Goal: Check status

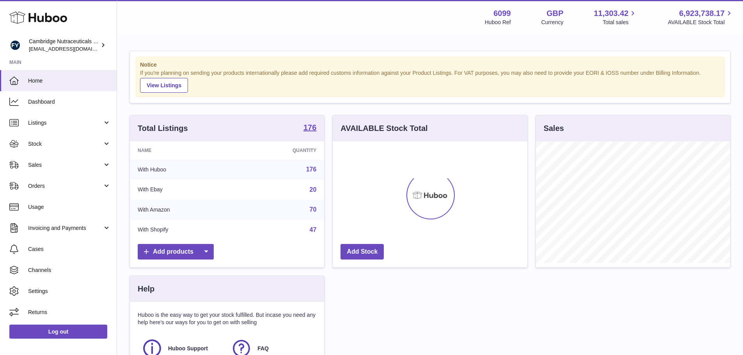
scroll to position [122, 195]
click at [56, 159] on link "Sales" at bounding box center [58, 165] width 117 height 21
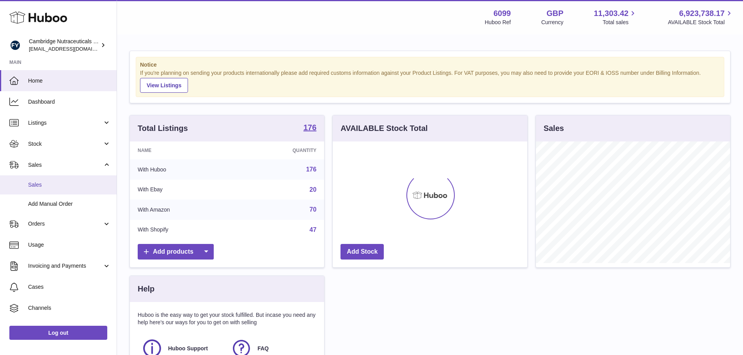
click at [64, 181] on span "Sales" at bounding box center [69, 184] width 83 height 7
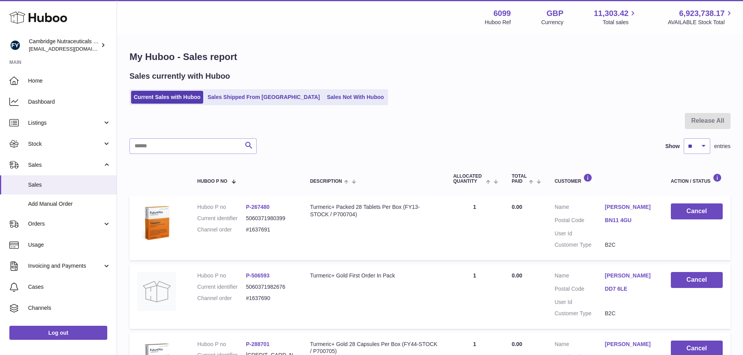
click at [364, 134] on div at bounding box center [430, 125] width 601 height 25
click at [241, 92] on link "Sales Shipped From [GEOGRAPHIC_DATA]" at bounding box center [264, 97] width 118 height 13
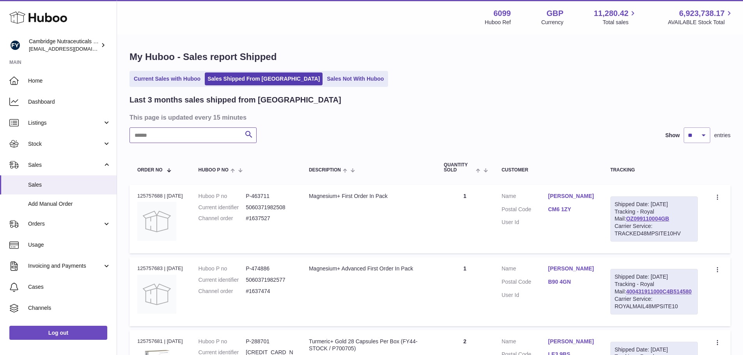
click at [203, 138] on input "text" at bounding box center [193, 136] width 127 height 16
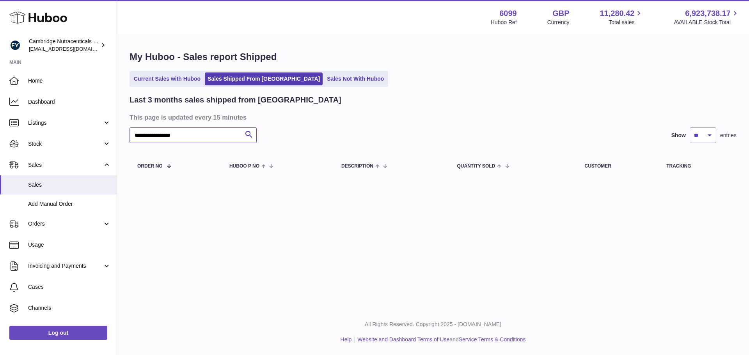
type input "**********"
click at [350, 130] on div "**********" at bounding box center [433, 136] width 607 height 16
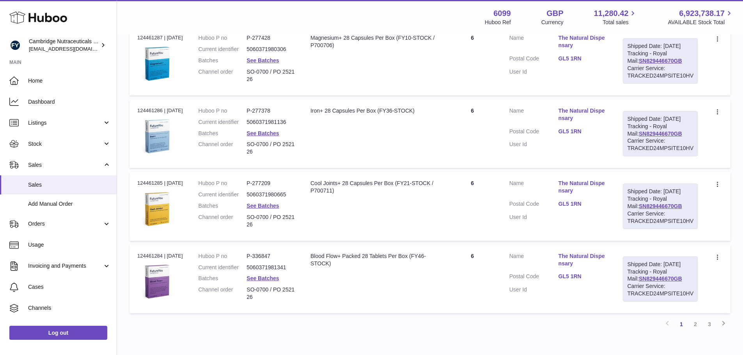
scroll to position [595, 0]
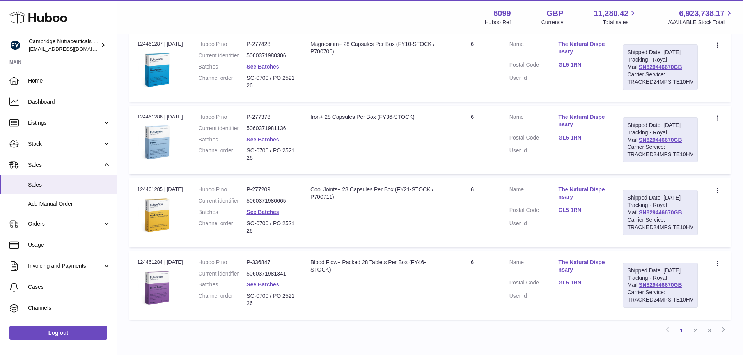
click at [357, 174] on td "Description Iron+ 28 Capsules Per Box (FY36-STOCK)" at bounding box center [373, 140] width 141 height 69
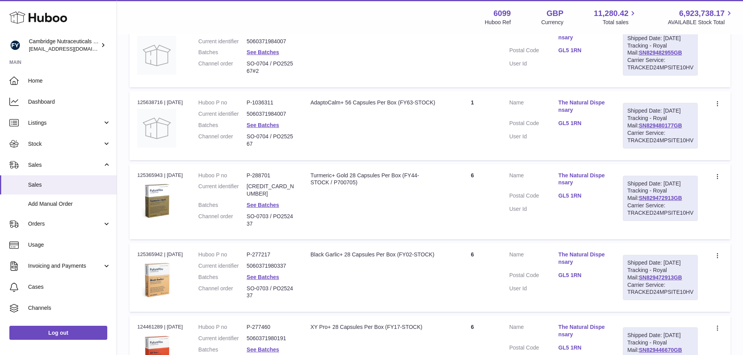
scroll to position [166, 0]
click at [354, 211] on td "Description Turmeric+ Gold 28 Capsules Per Box (FY44-STOCK / P700705)" at bounding box center [373, 202] width 141 height 75
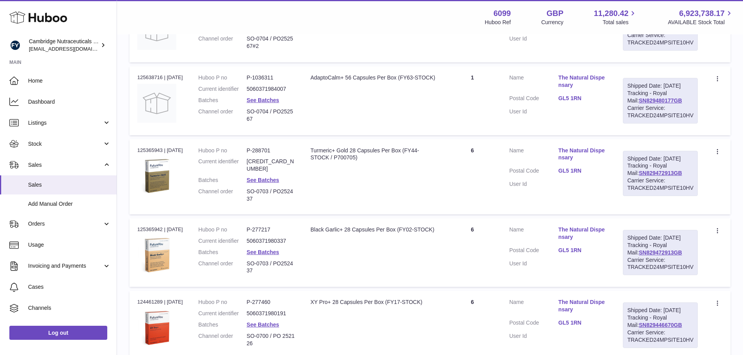
scroll to position [205, 0]
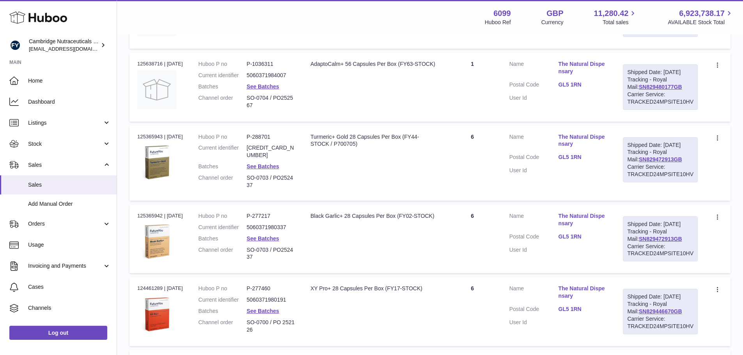
click at [153, 140] on div "Order no 125365943 | [DATE]" at bounding box center [160, 136] width 46 height 7
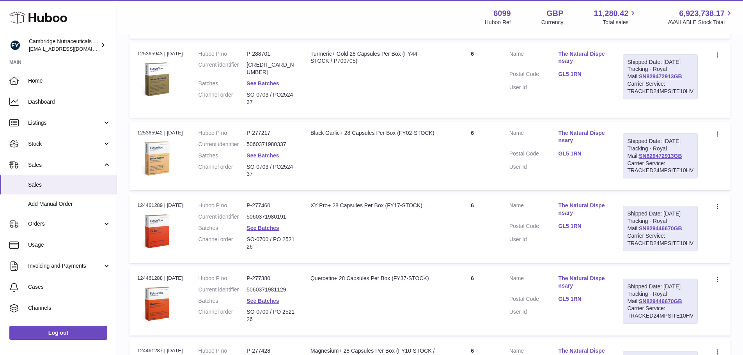
scroll to position [244, 0]
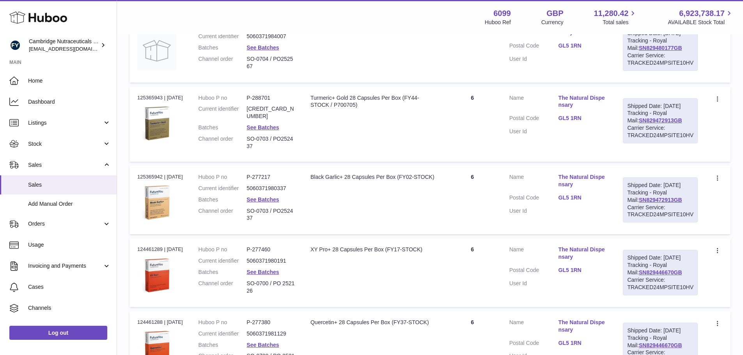
copy div "125365943"
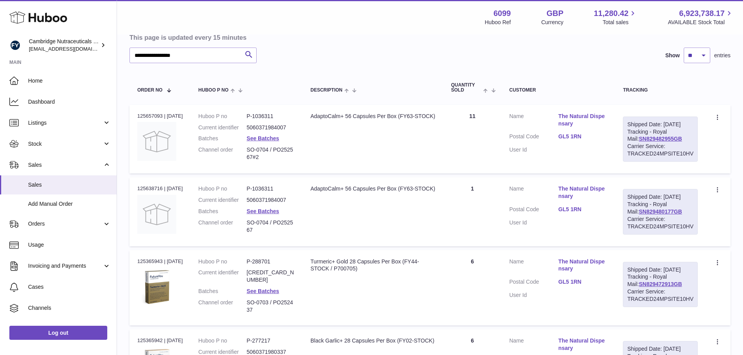
scroll to position [88, 0]
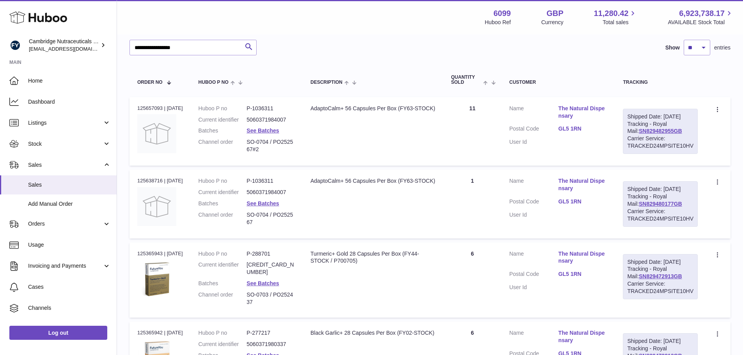
drag, startPoint x: 266, startPoint y: 232, endPoint x: 253, endPoint y: 224, distance: 15.4
click at [253, 224] on dl "Huboo P no P-1036311 Current identifier 5060371984007 Batches See Batches Chann…" at bounding box center [247, 204] width 96 height 52
copy dl "SO-0704 / PO252567"
drag, startPoint x: 281, startPoint y: 150, endPoint x: 255, endPoint y: 140, distance: 27.5
click at [255, 140] on dd "SO-0704 / PO252567#2" at bounding box center [271, 146] width 48 height 15
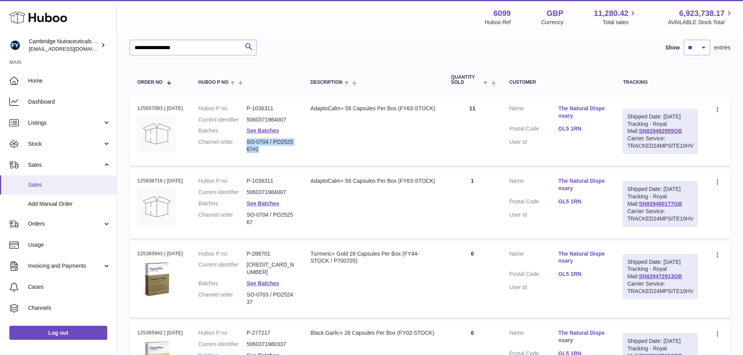
copy dd "SO-0704 / PO252567#2"
